Goal: Task Accomplishment & Management: Manage account settings

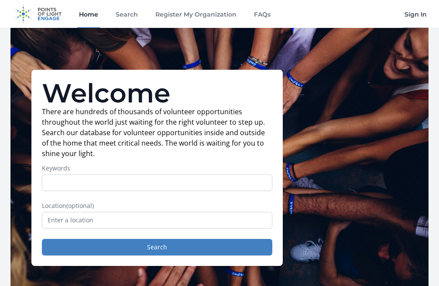
click at [420, 12] on link "Sign In" at bounding box center [416, 14] width 26 height 28
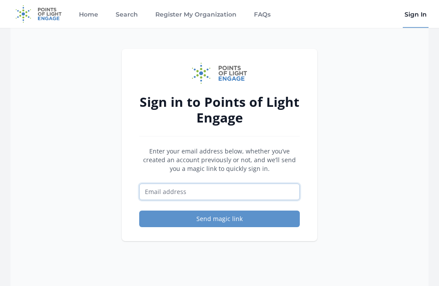
click at [224, 196] on input "Email address" at bounding box center [219, 192] width 161 height 17
type input "seckerling@lvaep.org"
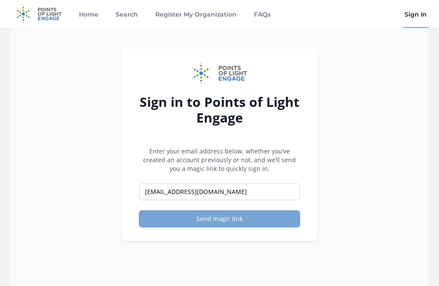
click at [219, 220] on button "Send magic link" at bounding box center [219, 219] width 161 height 17
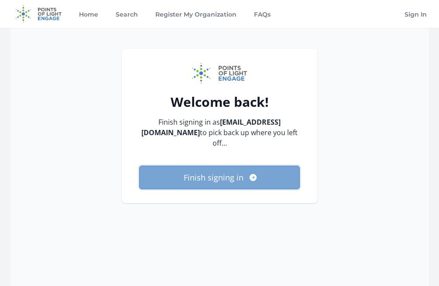
click at [213, 173] on button "Finish signing in" at bounding box center [219, 178] width 161 height 24
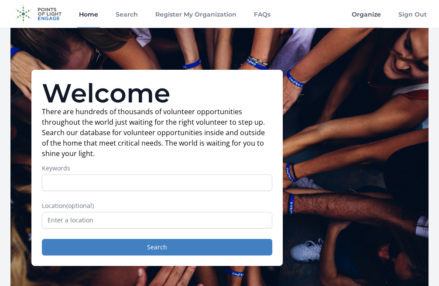
click at [373, 15] on link "Organize" at bounding box center [366, 14] width 33 height 28
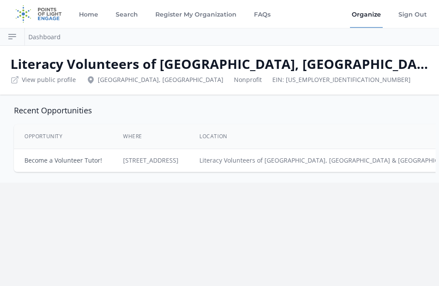
click at [84, 160] on link "Become a Volunteer Tutor!" at bounding box center [63, 160] width 78 height 8
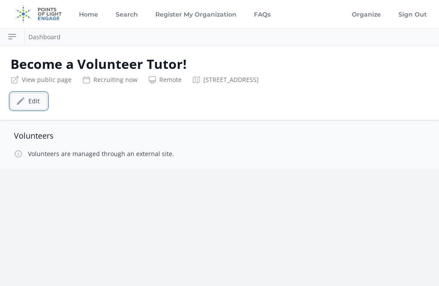
click at [35, 97] on link "Edit" at bounding box center [28, 101] width 37 height 17
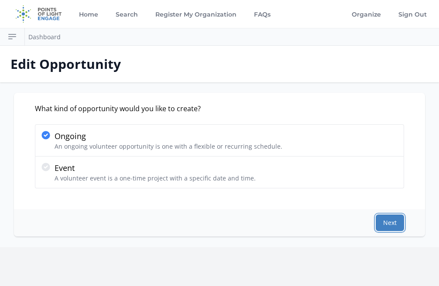
click at [388, 223] on button "Next" at bounding box center [390, 223] width 28 height 17
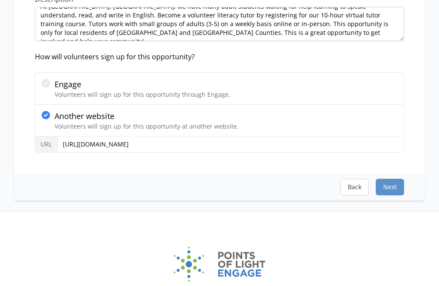
scroll to position [151, 0]
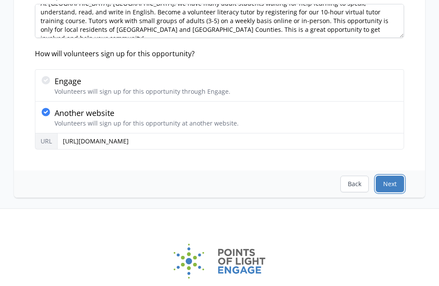
click at [384, 188] on button "Next" at bounding box center [390, 184] width 28 height 17
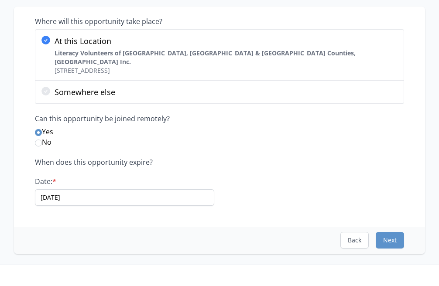
scroll to position [89, 0]
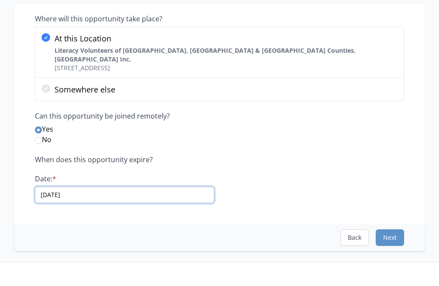
click at [79, 187] on input "[DATE]" at bounding box center [124, 195] width 179 height 17
click at [72, 187] on input "[DATE]" at bounding box center [124, 195] width 179 height 17
type input "[DATE]"
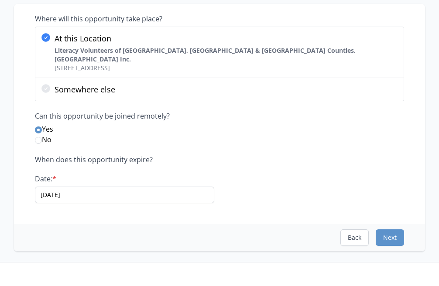
click at [260, 189] on div "When does this opportunity expire? Date: * [DATE]" at bounding box center [219, 179] width 369 height 48
click at [391, 231] on button "Next" at bounding box center [390, 238] width 28 height 17
select select "Minimum Age [DEMOGRAPHIC_DATA]"
select select "Good for Seniors"
select select "Adult Education"
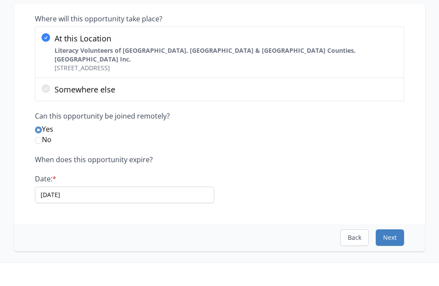
select select "Literacy"
select select "Quality Education"
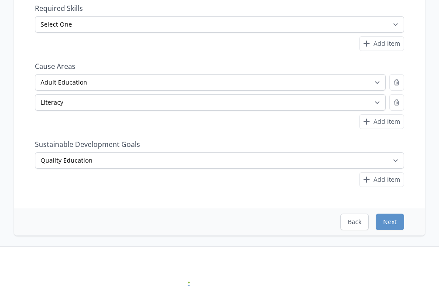
scroll to position [219, 0]
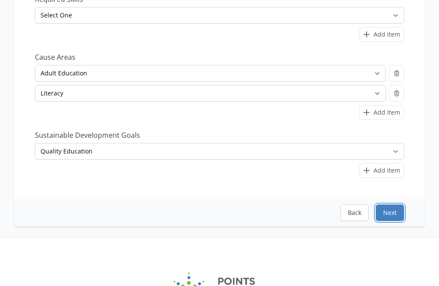
click at [396, 215] on button "Next" at bounding box center [390, 213] width 28 height 17
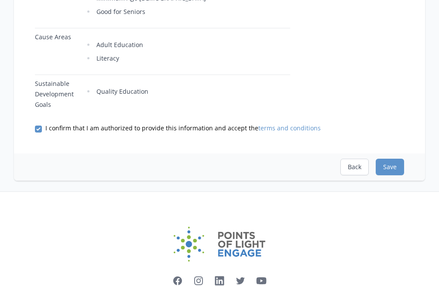
scroll to position [425, 0]
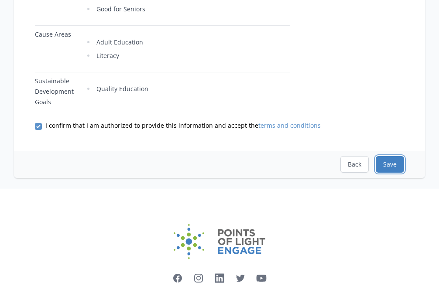
click at [388, 156] on button "Save" at bounding box center [390, 164] width 28 height 17
